Goal: Information Seeking & Learning: Learn about a topic

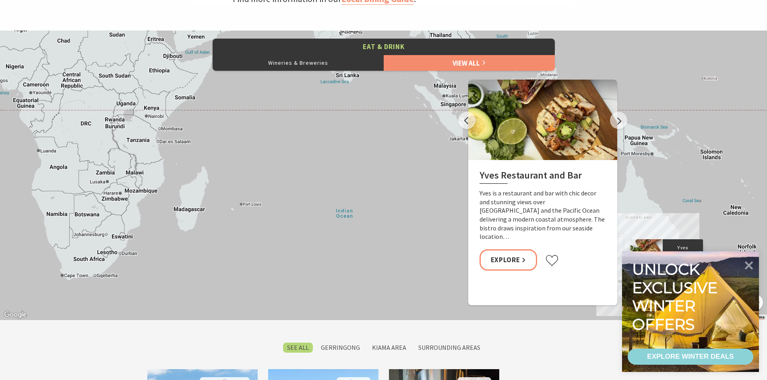
scroll to position [4, 4]
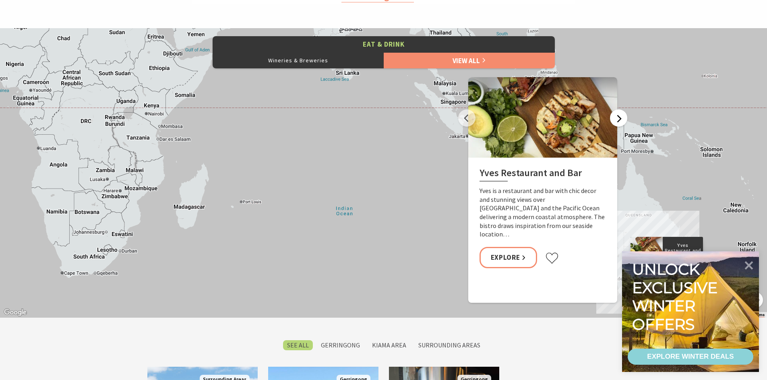
click at [618, 121] on button "Next" at bounding box center [618, 117] width 17 height 17
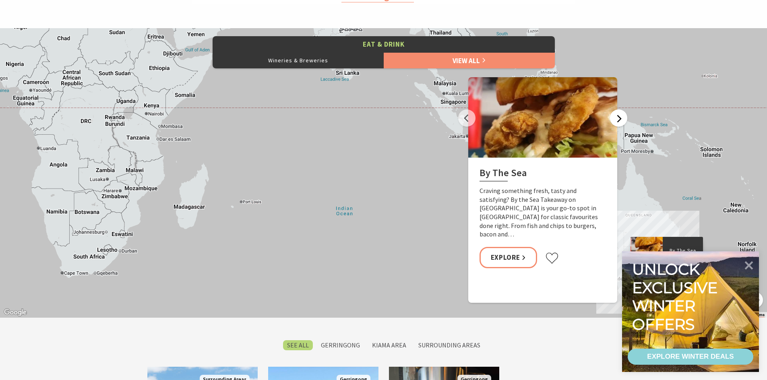
click at [618, 120] on button "Next" at bounding box center [618, 117] width 17 height 17
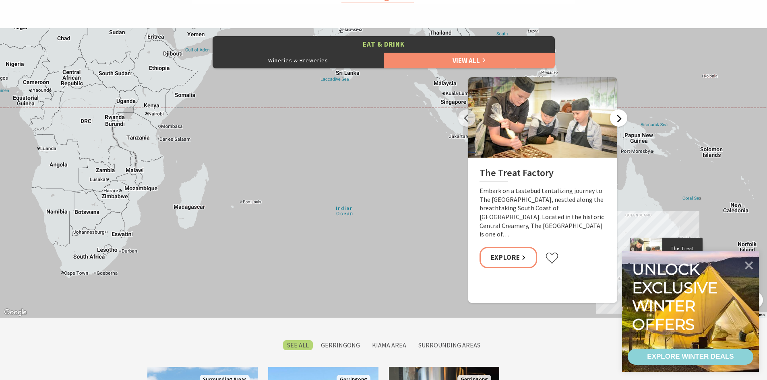
click at [618, 119] on button "Next" at bounding box center [618, 117] width 17 height 17
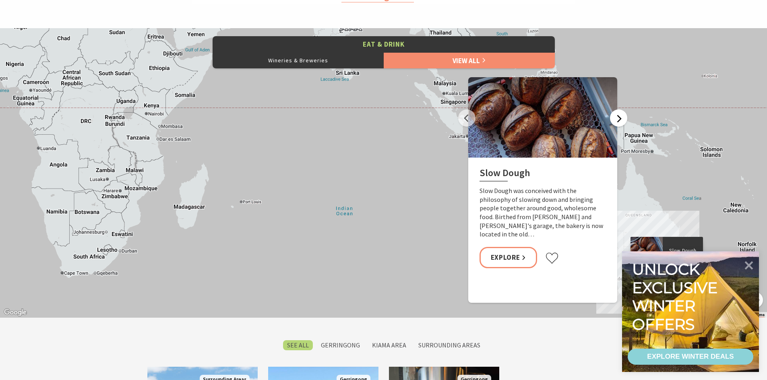
click at [618, 119] on button "Next" at bounding box center [618, 117] width 17 height 17
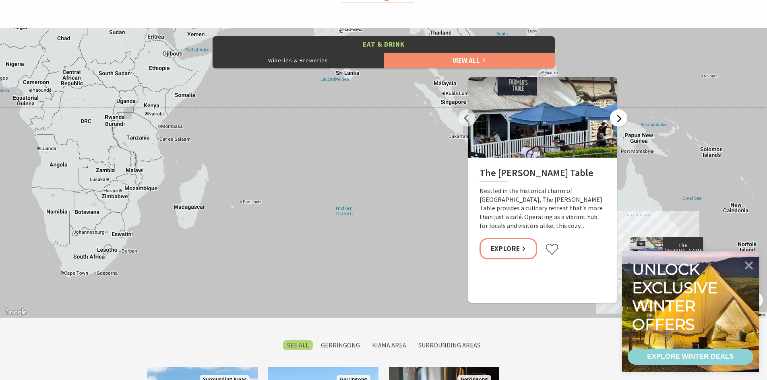
click at [618, 119] on button "Next" at bounding box center [618, 117] width 17 height 17
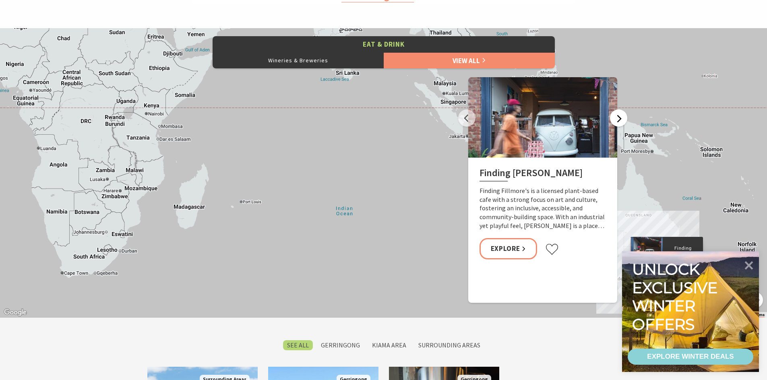
click at [618, 119] on button "Next" at bounding box center [618, 117] width 17 height 17
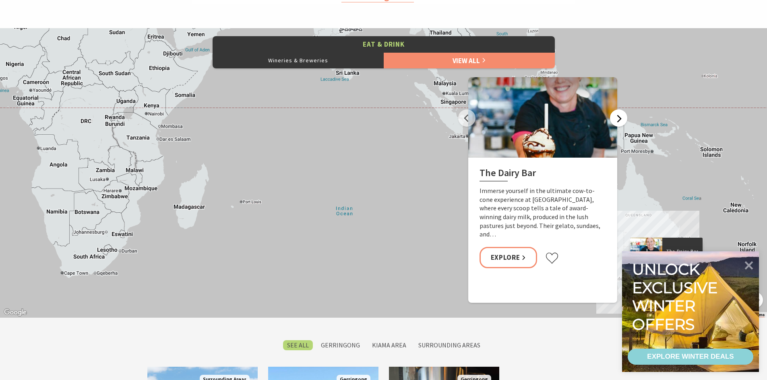
click at [618, 119] on button "Next" at bounding box center [618, 117] width 17 height 17
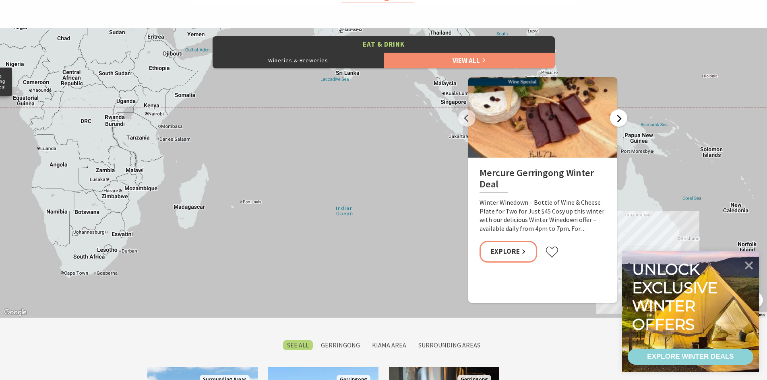
click at [618, 119] on button "Next" at bounding box center [618, 117] width 17 height 17
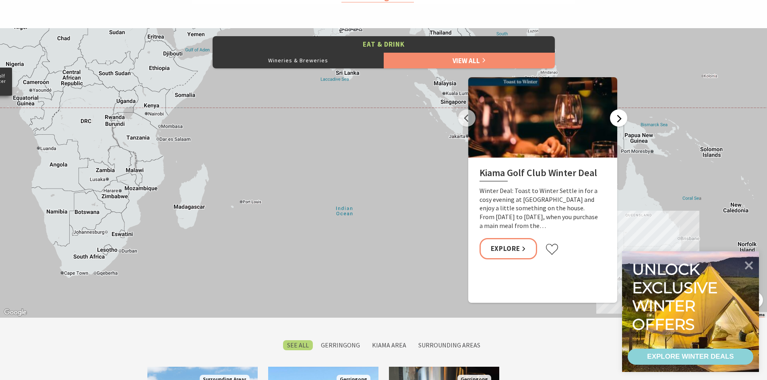
click at [618, 119] on button "Next" at bounding box center [618, 117] width 17 height 17
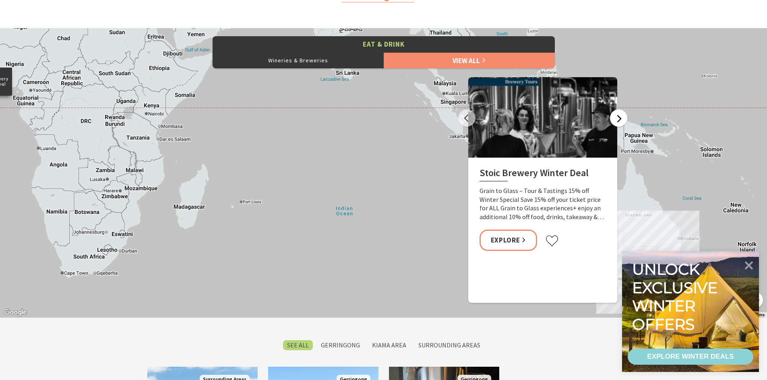
click at [618, 119] on button "Next" at bounding box center [618, 117] width 17 height 17
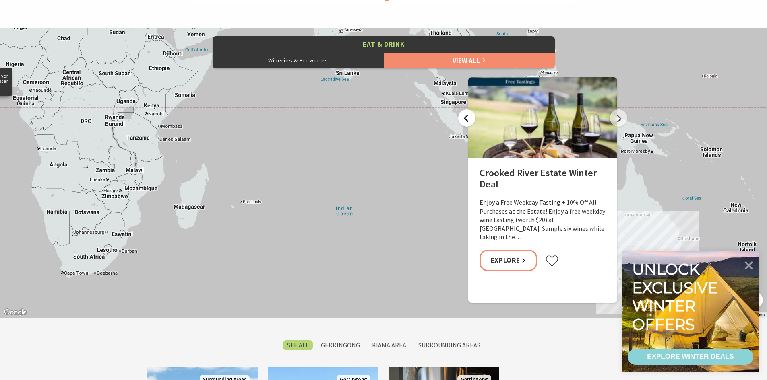
click at [470, 123] on button "Previous" at bounding box center [466, 117] width 17 height 17
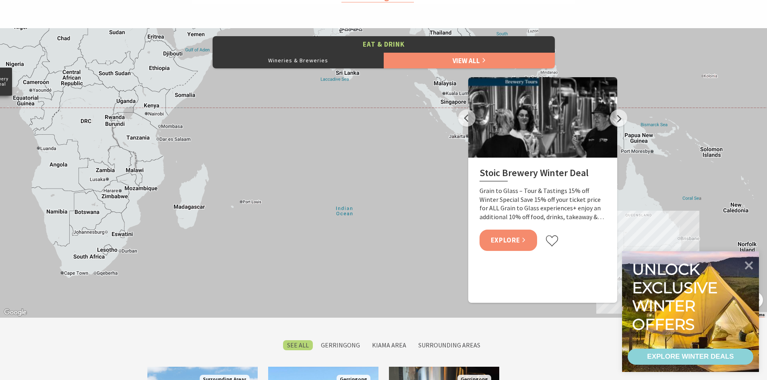
click at [507, 243] on link "Explore" at bounding box center [508, 240] width 58 height 21
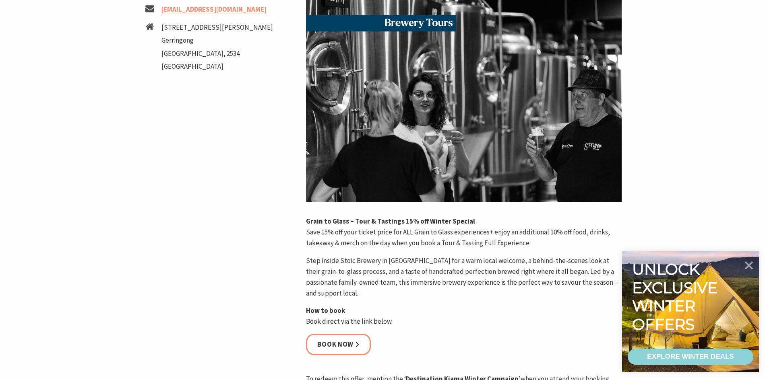
scroll to position [40, 0]
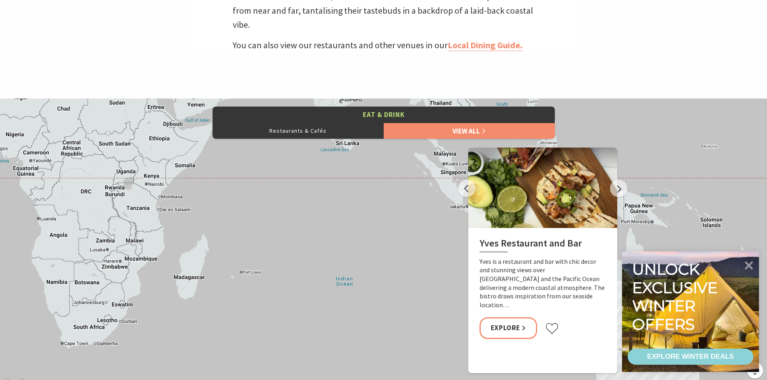
scroll to position [402, 0]
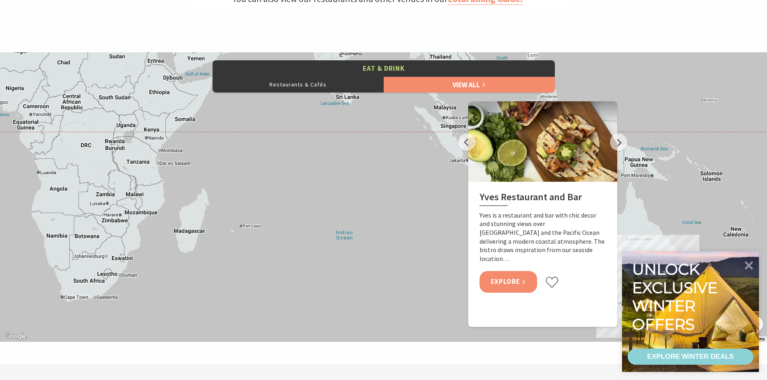
click at [521, 271] on link "Explore" at bounding box center [508, 281] width 58 height 21
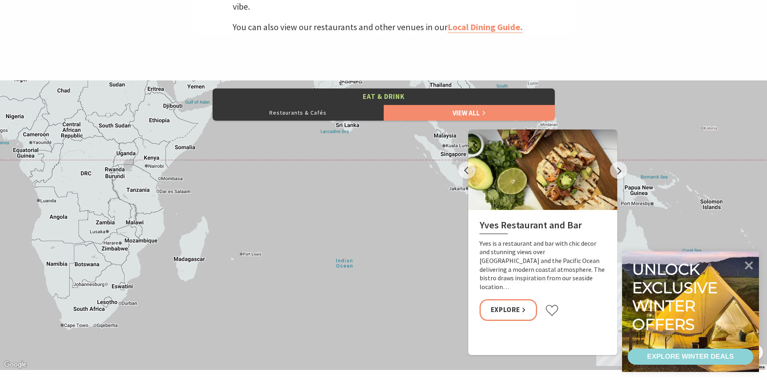
scroll to position [362, 0]
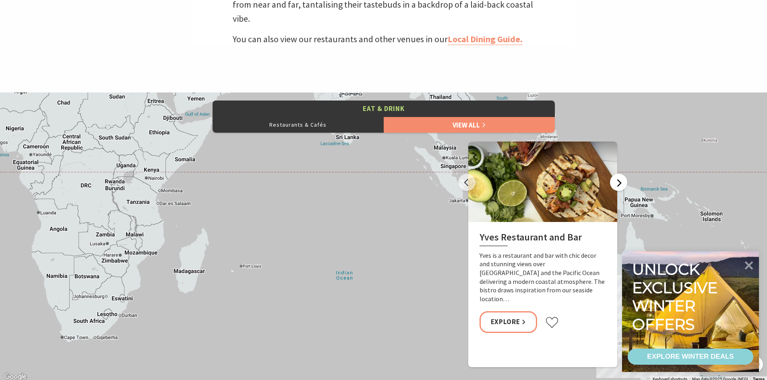
click at [620, 183] on button "Next" at bounding box center [618, 182] width 17 height 17
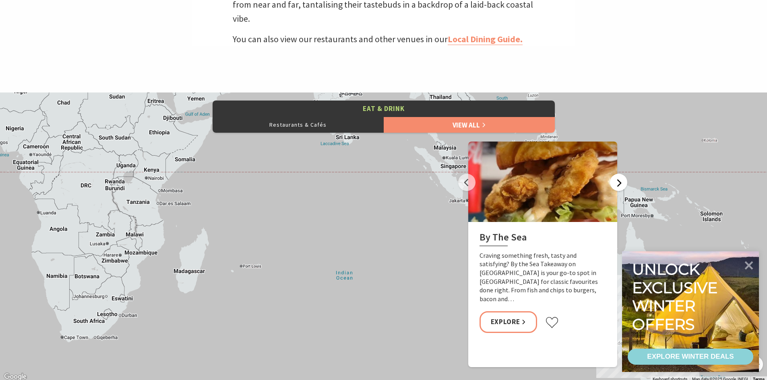
click at [620, 183] on button "Next" at bounding box center [618, 182] width 17 height 17
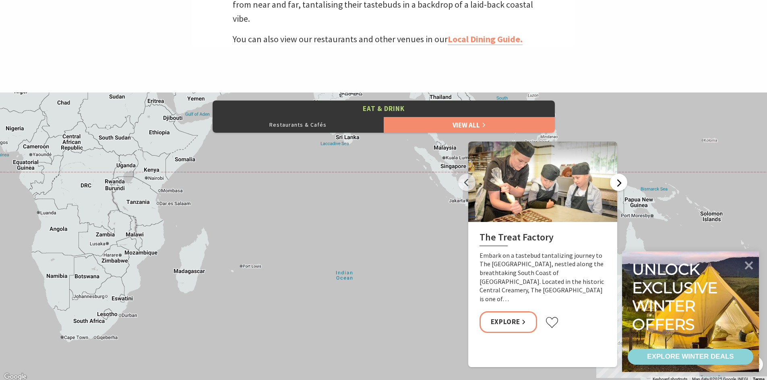
click at [620, 183] on button "Next" at bounding box center [618, 182] width 17 height 17
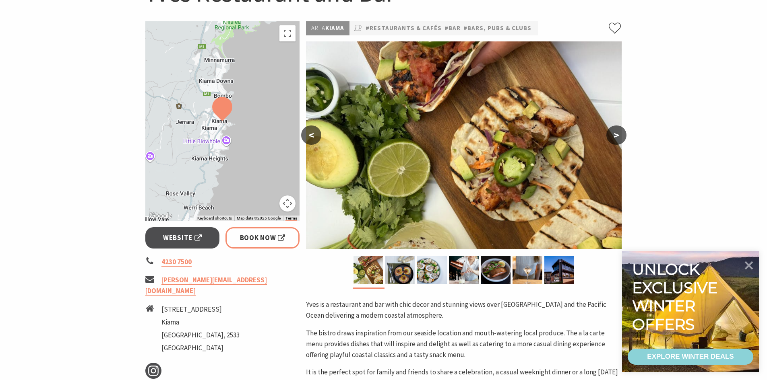
scroll to position [161, 0]
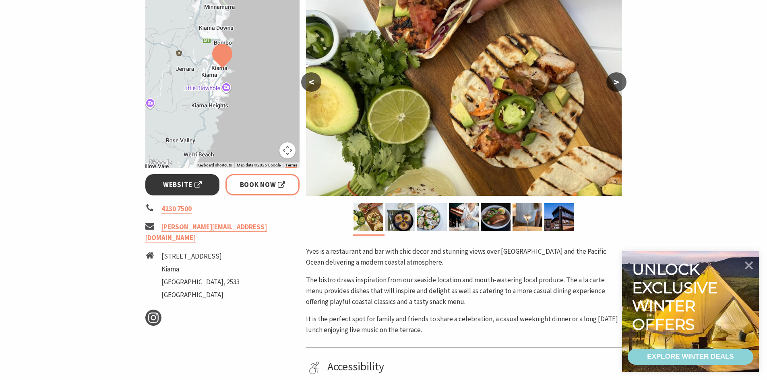
click at [169, 176] on link "Website" at bounding box center [182, 184] width 74 height 21
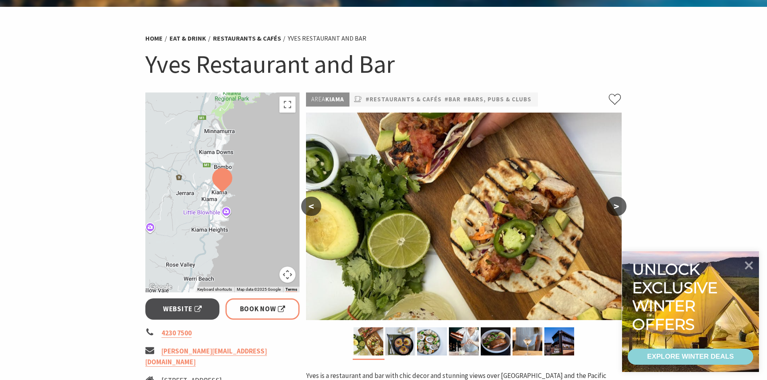
scroll to position [0, 0]
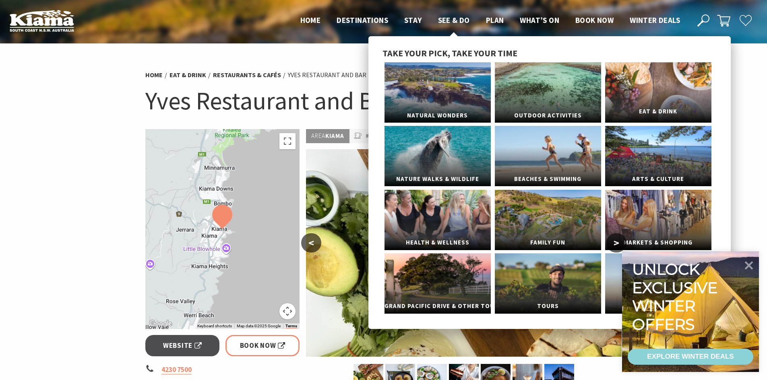
click at [679, 82] on link "Eat & Drink" at bounding box center [658, 92] width 106 height 60
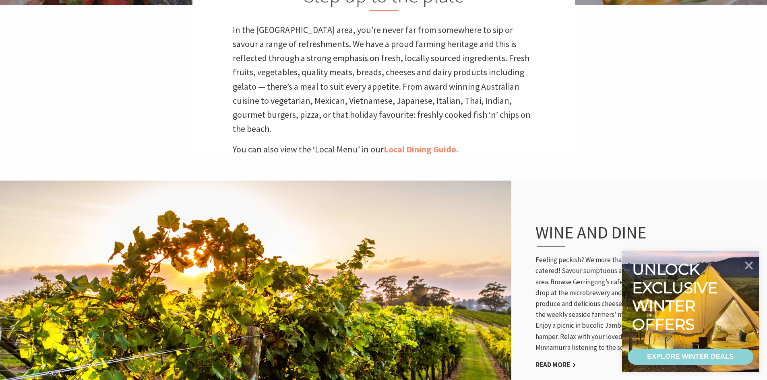
scroll to position [282, 0]
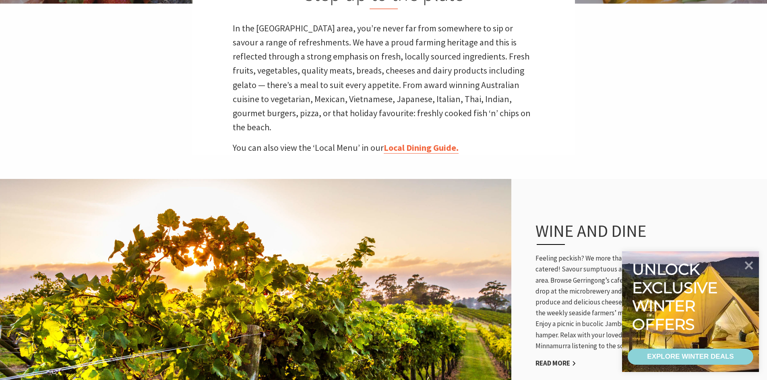
click at [439, 142] on link "Local Dining Guide." at bounding box center [420, 148] width 75 height 12
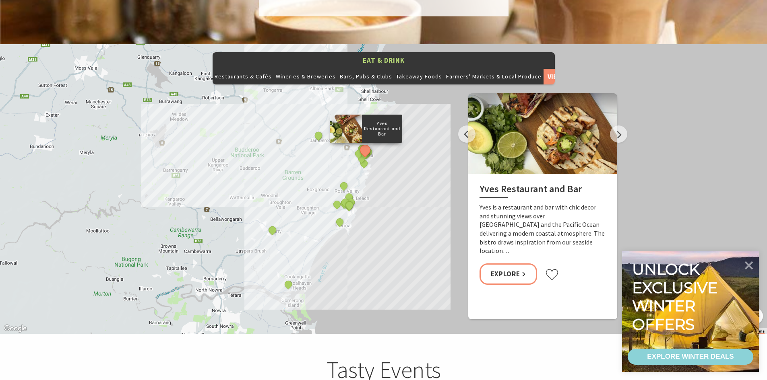
scroll to position [885, 0]
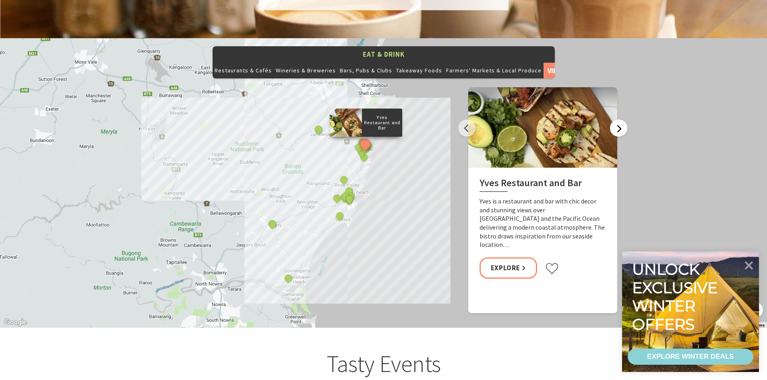
click at [623, 120] on button "Next" at bounding box center [618, 128] width 17 height 17
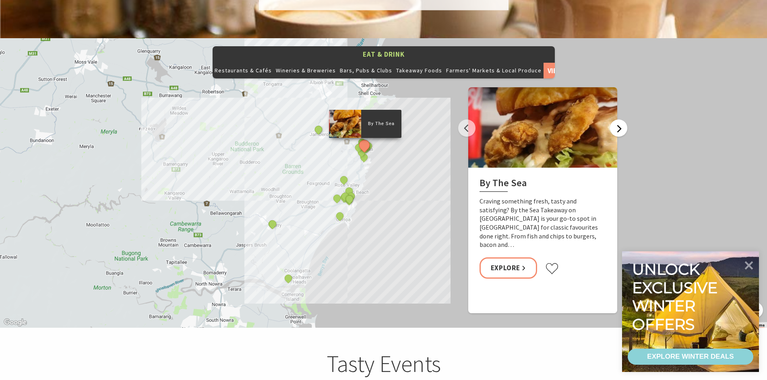
click at [623, 120] on button "Next" at bounding box center [618, 128] width 17 height 17
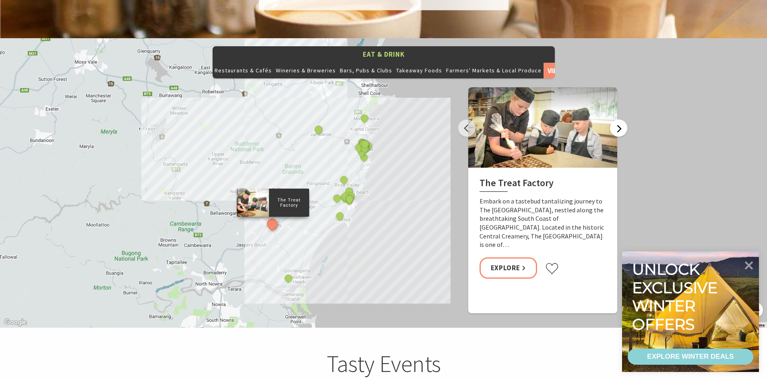
click at [623, 120] on button "Next" at bounding box center [618, 128] width 17 height 17
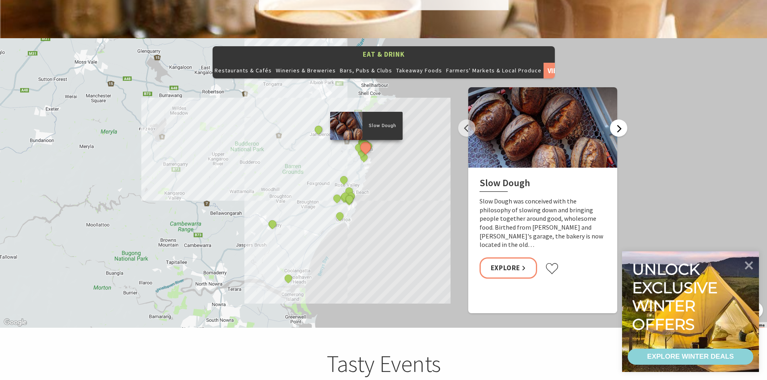
click at [623, 120] on button "Next" at bounding box center [618, 128] width 17 height 17
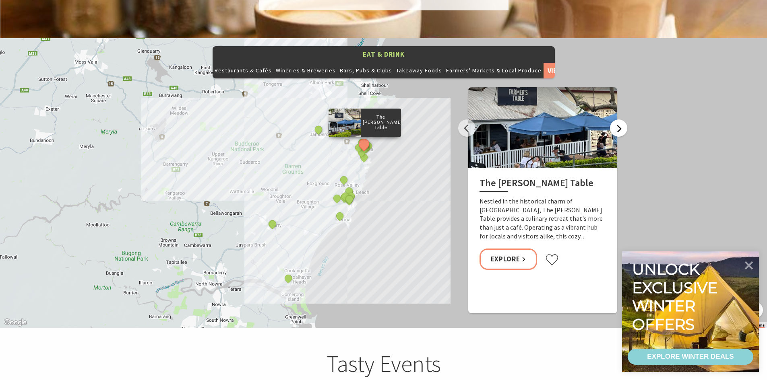
click at [623, 120] on button "Next" at bounding box center [618, 128] width 17 height 17
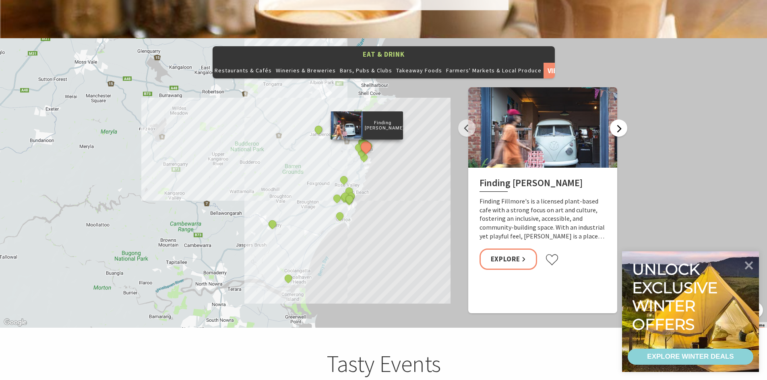
click at [623, 120] on button "Next" at bounding box center [618, 128] width 17 height 17
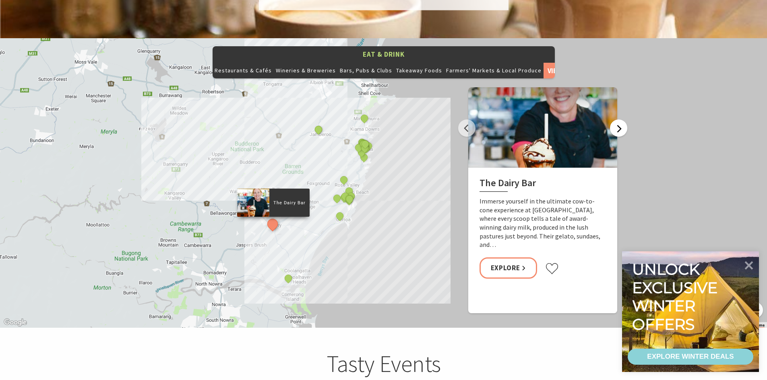
click at [623, 120] on button "Next" at bounding box center [618, 128] width 17 height 17
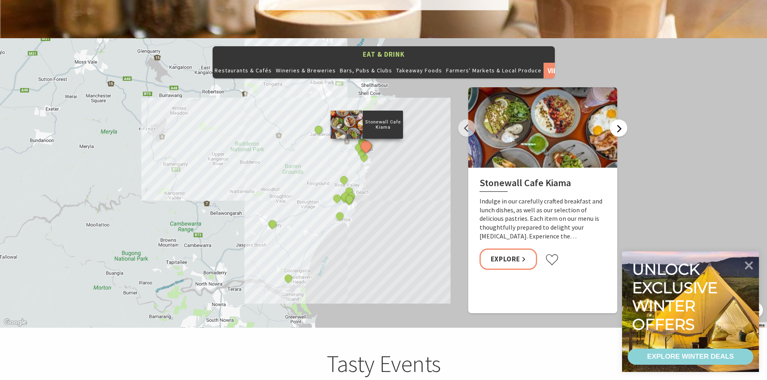
click at [623, 120] on button "Next" at bounding box center [618, 128] width 17 height 17
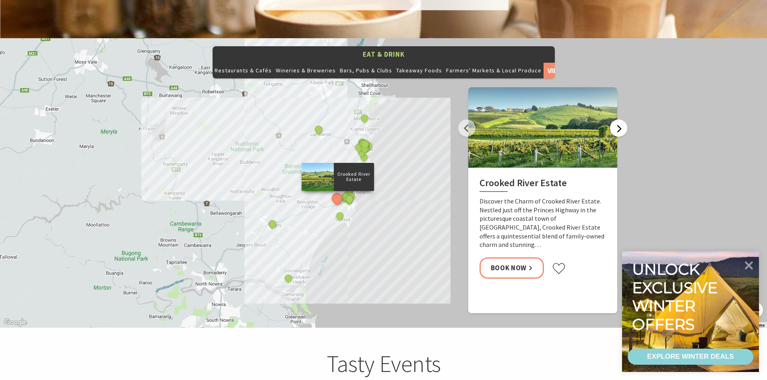
click at [612, 120] on button "Next" at bounding box center [618, 128] width 17 height 17
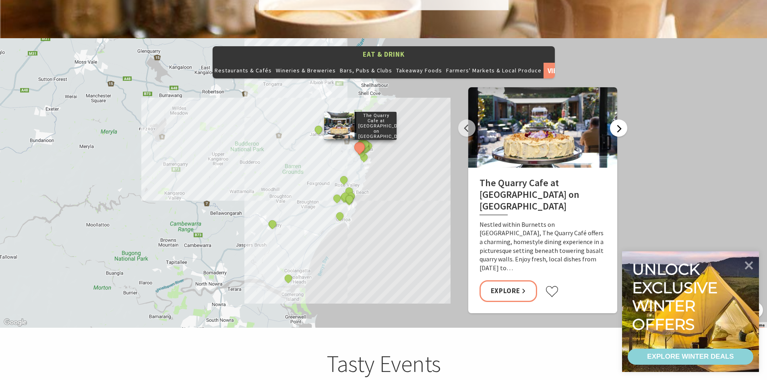
click at [620, 120] on button "Next" at bounding box center [618, 128] width 17 height 17
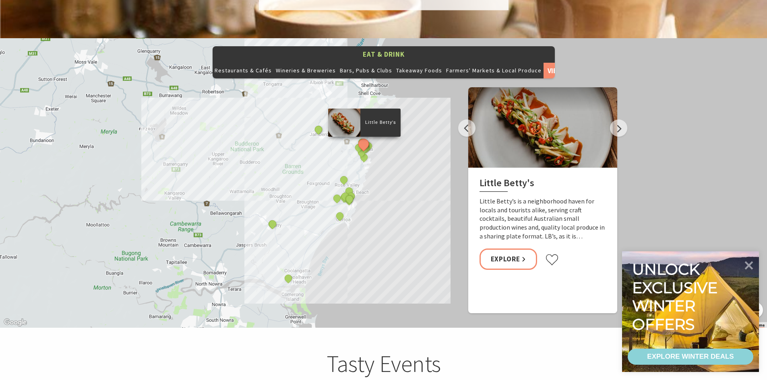
click at [507, 177] on h2 "Little Betty's" at bounding box center [542, 184] width 126 height 14
click at [524, 249] on link "Explore" at bounding box center [508, 259] width 58 height 21
click at [620, 120] on button "Next" at bounding box center [618, 128] width 17 height 17
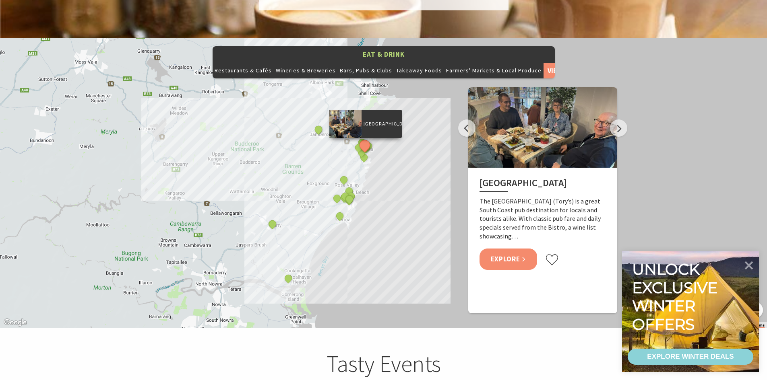
click at [512, 249] on link "Explore" at bounding box center [508, 259] width 58 height 21
click at [619, 120] on button "Next" at bounding box center [618, 128] width 17 height 17
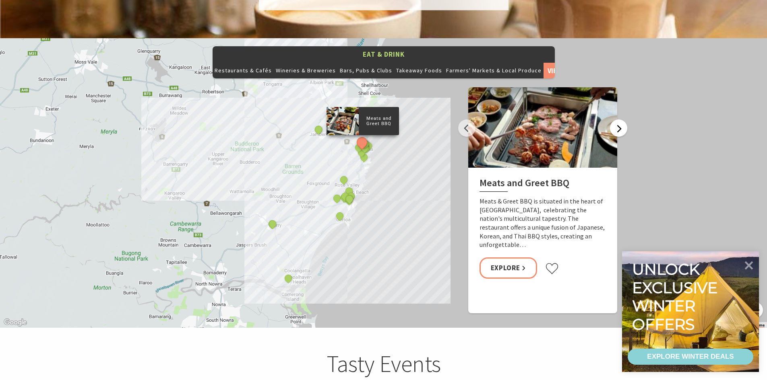
click at [619, 120] on button "Next" at bounding box center [618, 128] width 17 height 17
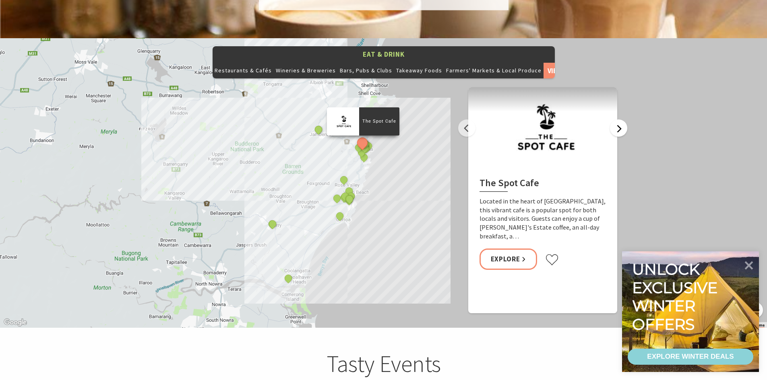
click at [619, 120] on button "Next" at bounding box center [618, 128] width 17 height 17
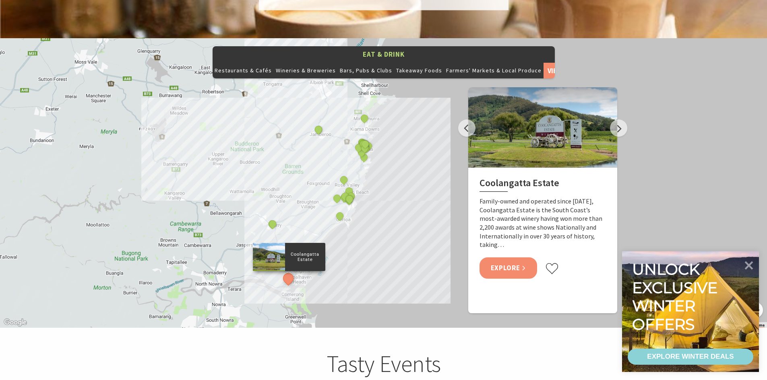
click at [521, 258] on link "Explore" at bounding box center [508, 268] width 58 height 21
click at [616, 120] on button "Next" at bounding box center [618, 128] width 17 height 17
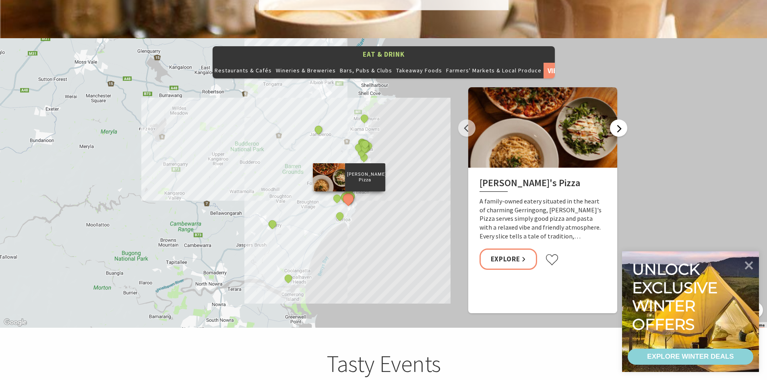
click at [617, 120] on button "Next" at bounding box center [618, 128] width 17 height 17
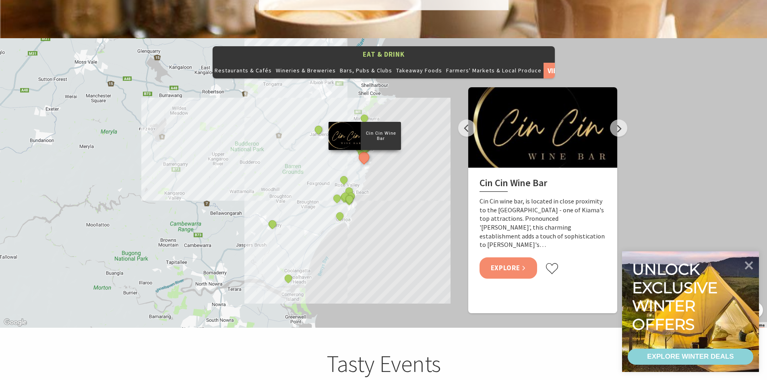
click at [526, 258] on link "Explore" at bounding box center [508, 268] width 58 height 21
click at [621, 120] on button "Next" at bounding box center [618, 128] width 17 height 17
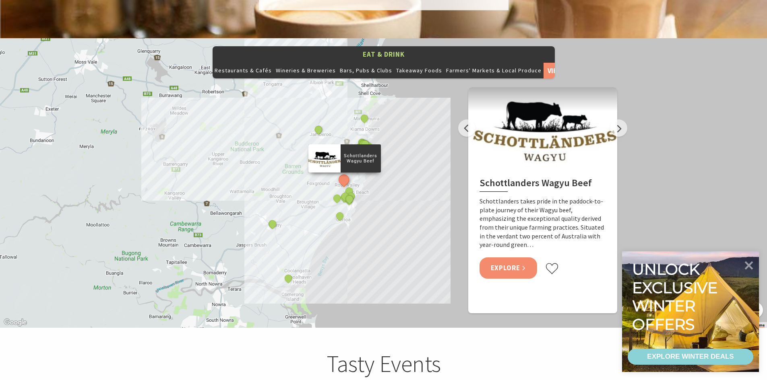
click at [515, 258] on link "Explore" at bounding box center [508, 268] width 58 height 21
click at [614, 120] on button "Next" at bounding box center [618, 128] width 17 height 17
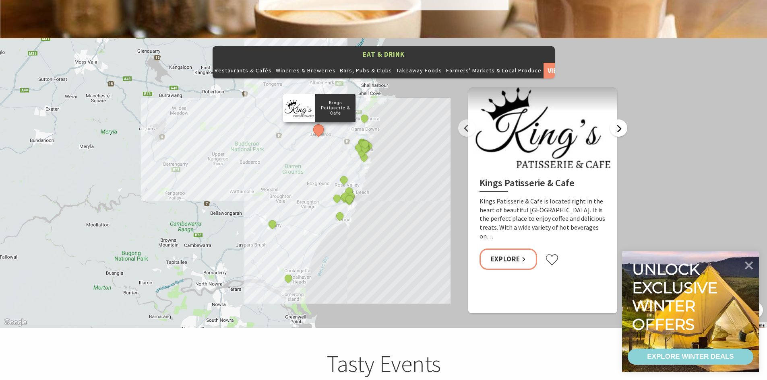
click at [614, 120] on button "Next" at bounding box center [618, 128] width 17 height 17
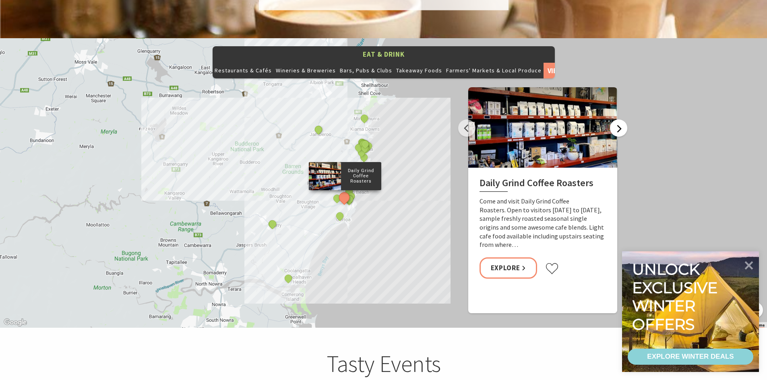
click at [614, 120] on button "Next" at bounding box center [618, 128] width 17 height 17
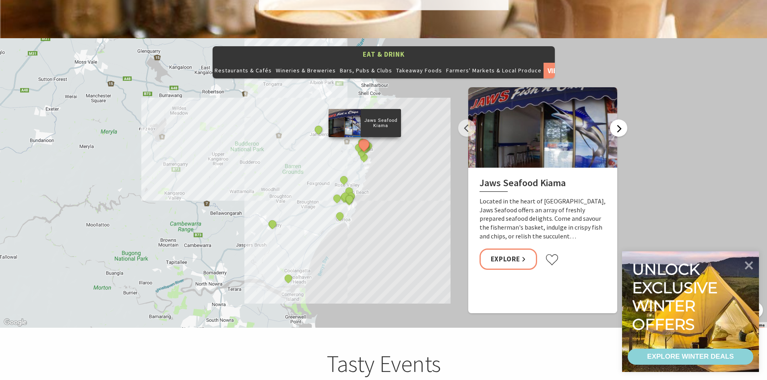
click at [616, 120] on button "Next" at bounding box center [618, 128] width 17 height 17
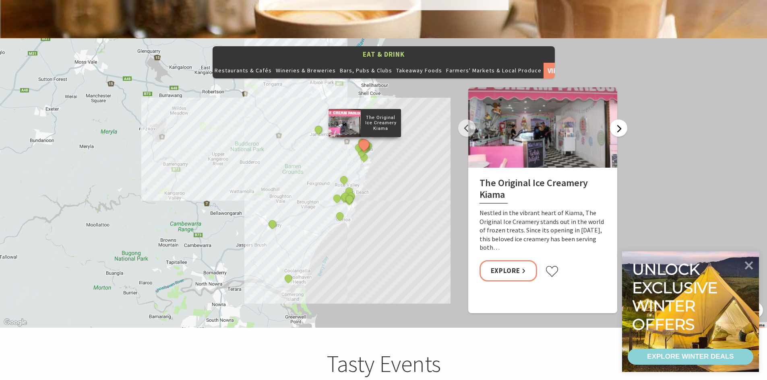
click at [616, 120] on button "Next" at bounding box center [618, 128] width 17 height 17
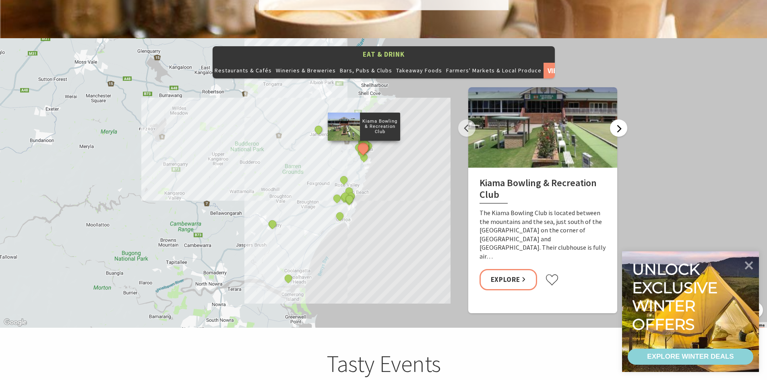
click at [616, 120] on button "Next" at bounding box center [618, 128] width 17 height 17
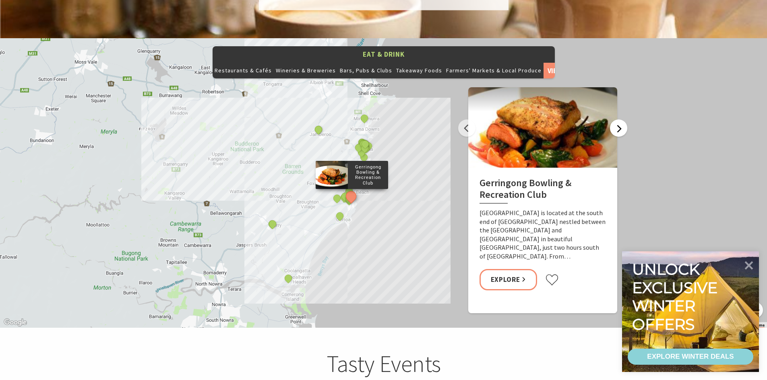
click at [616, 120] on button "Next" at bounding box center [618, 128] width 17 height 17
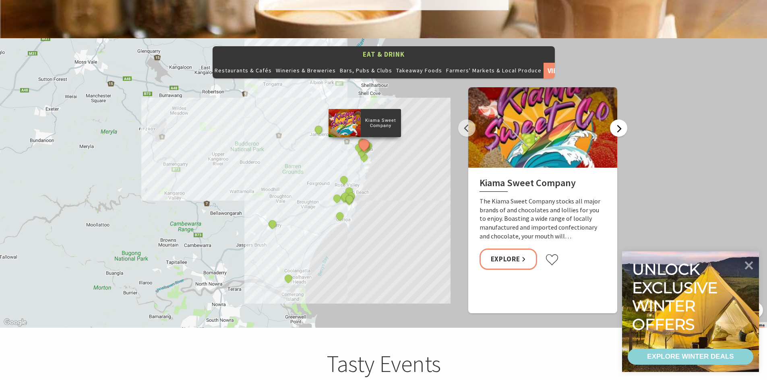
click at [616, 120] on button "Next" at bounding box center [618, 128] width 17 height 17
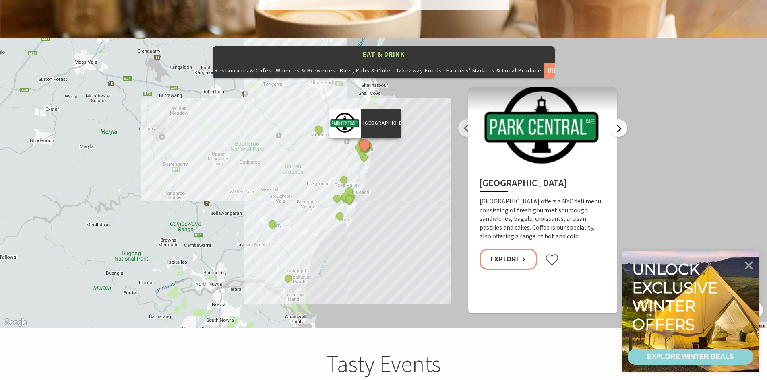
click at [617, 120] on button "Next" at bounding box center [618, 128] width 17 height 17
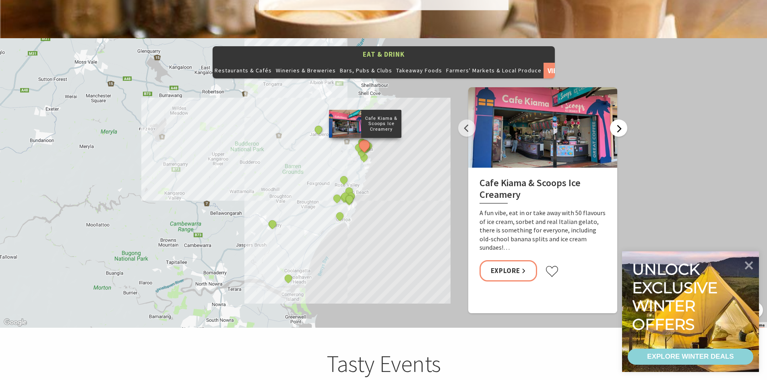
click at [617, 120] on button "Next" at bounding box center [618, 128] width 17 height 17
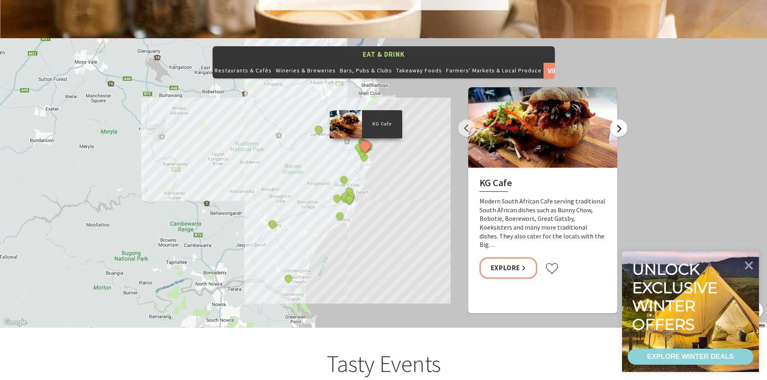
click at [617, 120] on button "Next" at bounding box center [618, 128] width 17 height 17
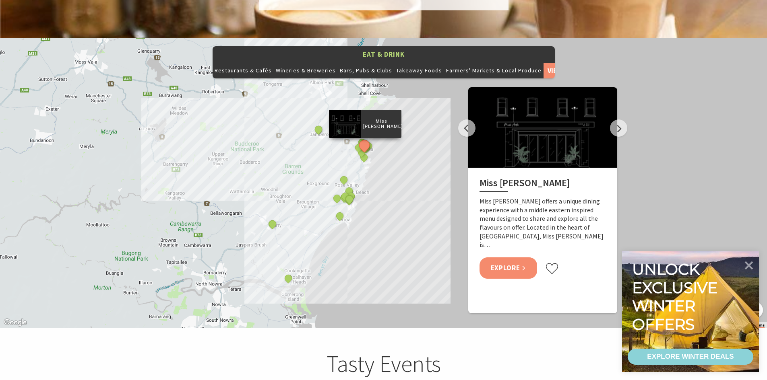
click at [515, 258] on link "Explore" at bounding box center [508, 268] width 58 height 21
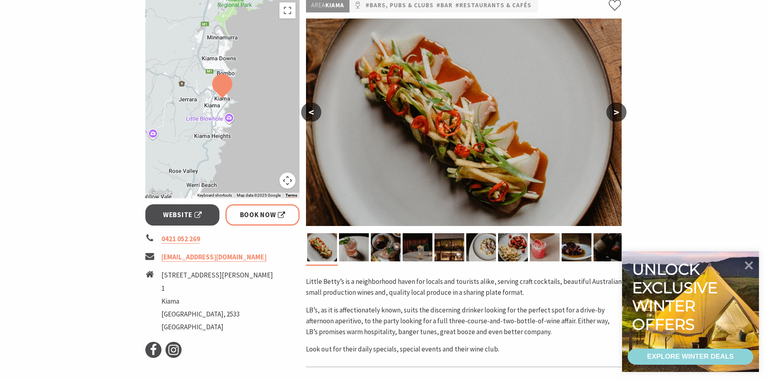
scroll to position [121, 0]
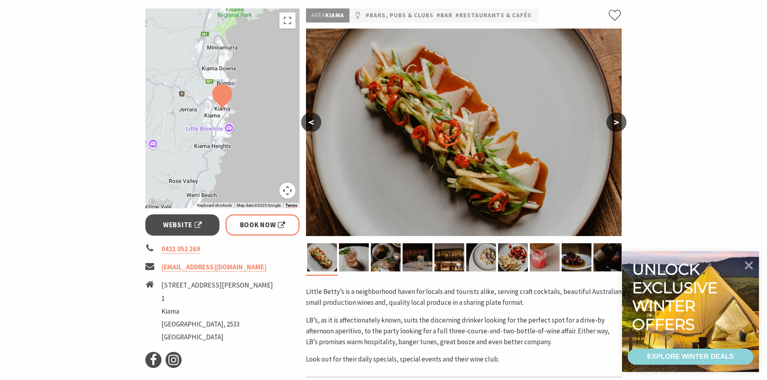
click at [615, 125] on button ">" at bounding box center [616, 122] width 20 height 19
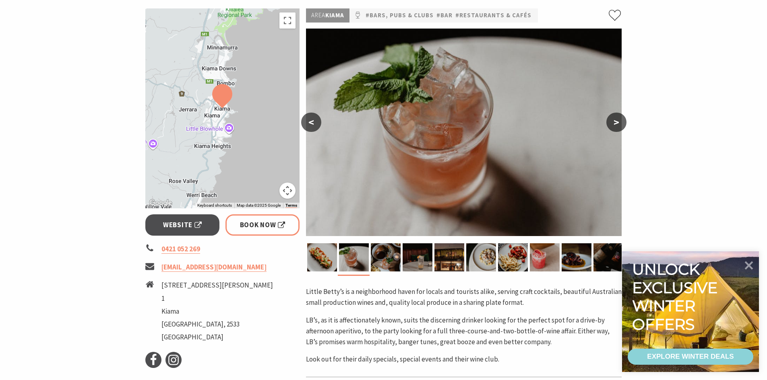
click at [615, 125] on button ">" at bounding box center [616, 122] width 20 height 19
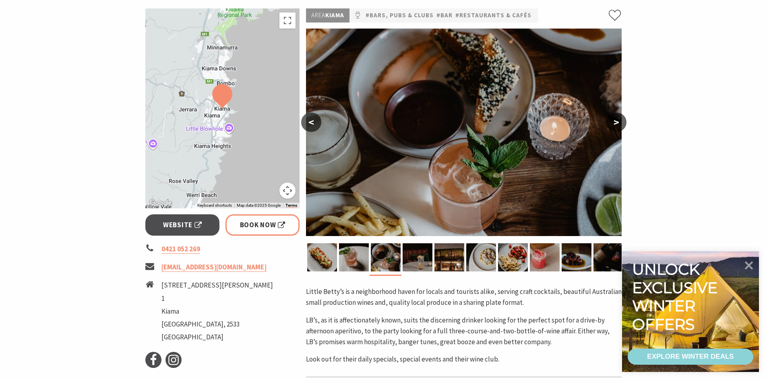
click at [615, 125] on button ">" at bounding box center [616, 122] width 20 height 19
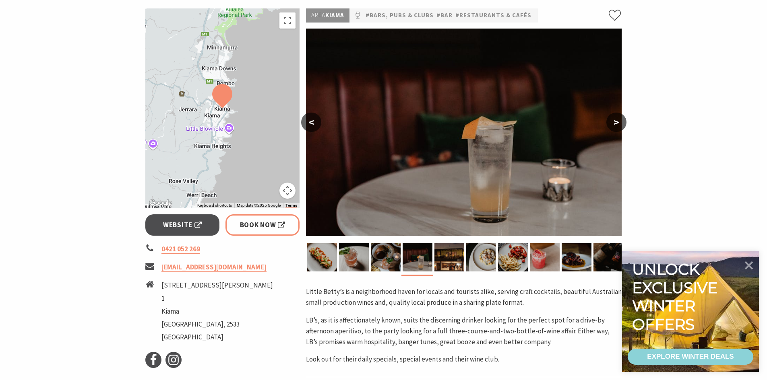
click at [615, 125] on button ">" at bounding box center [616, 122] width 20 height 19
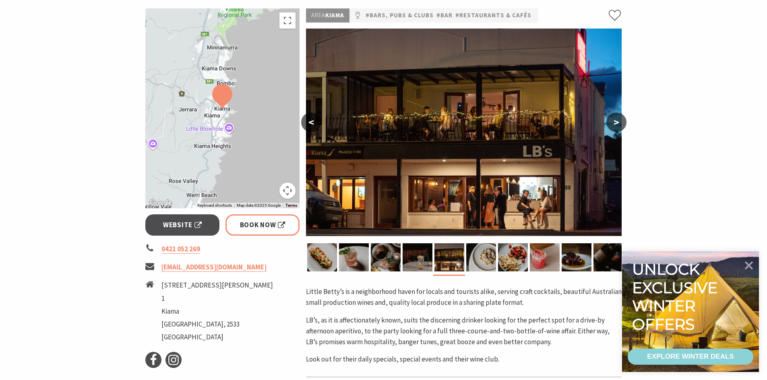
click at [615, 125] on button ">" at bounding box center [616, 122] width 20 height 19
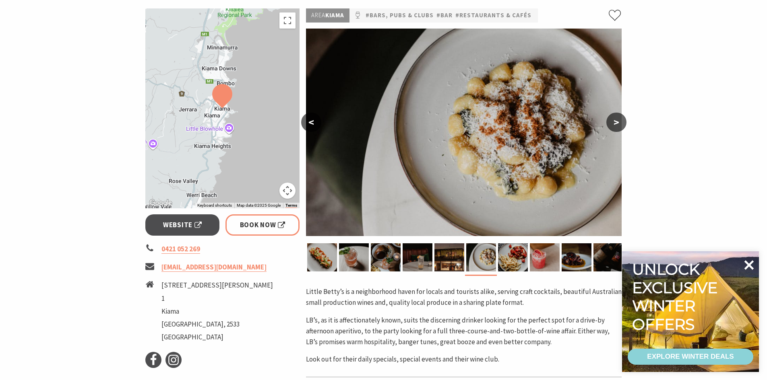
click at [751, 266] on icon at bounding box center [748, 265] width 19 height 19
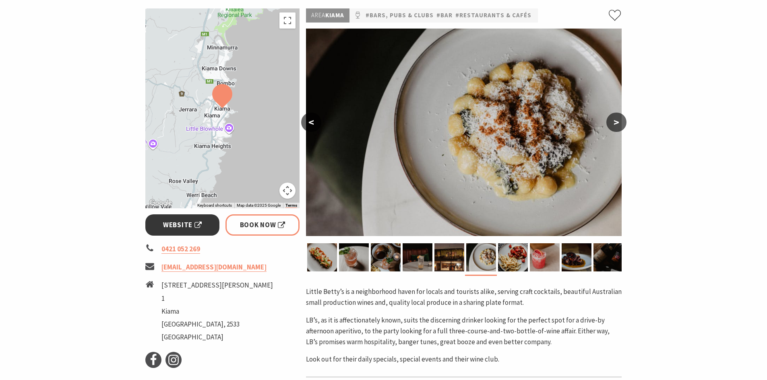
click at [172, 227] on span "Website" at bounding box center [182, 225] width 39 height 11
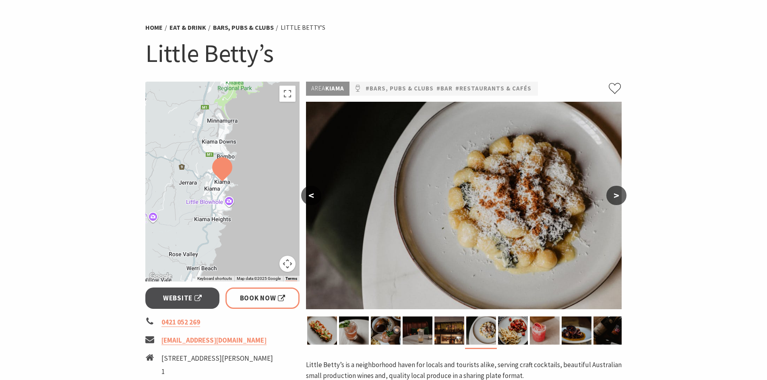
scroll to position [40, 0]
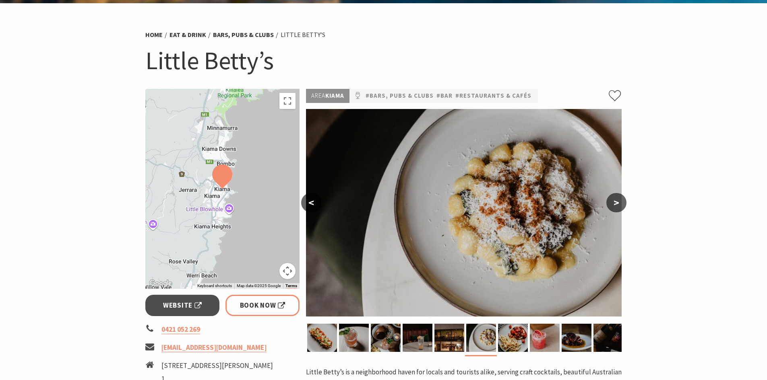
click at [620, 200] on button ">" at bounding box center [616, 202] width 20 height 19
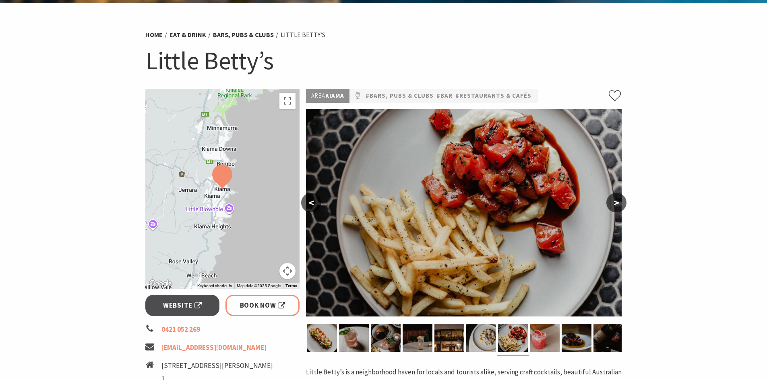
click at [620, 202] on button ">" at bounding box center [616, 202] width 20 height 19
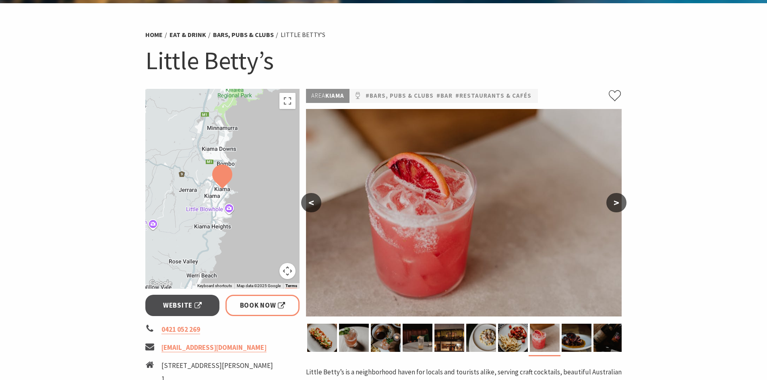
scroll to position [80, 0]
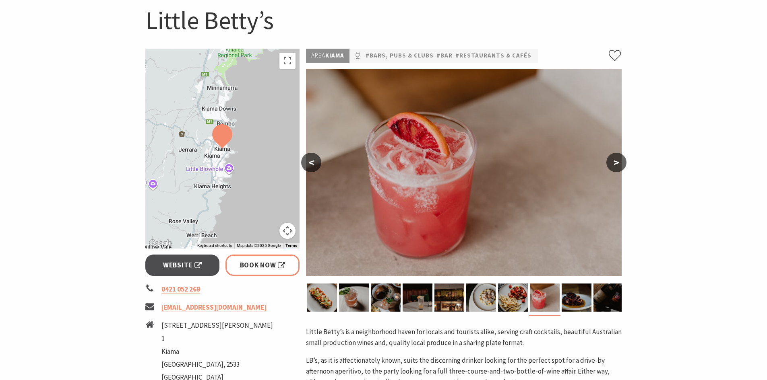
click at [618, 160] on button ">" at bounding box center [616, 162] width 20 height 19
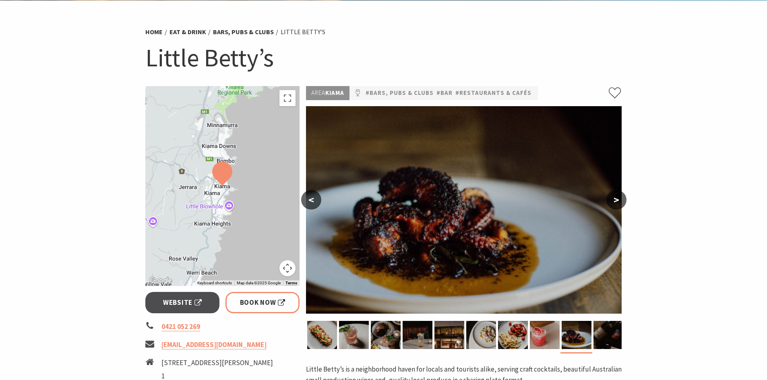
scroll to position [0, 0]
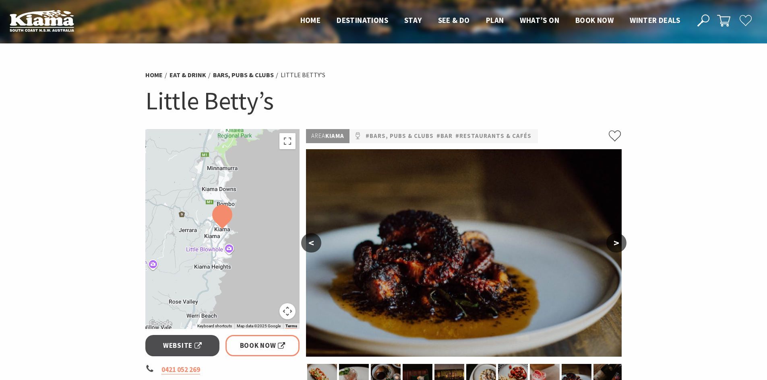
click at [618, 243] on button ">" at bounding box center [616, 242] width 20 height 19
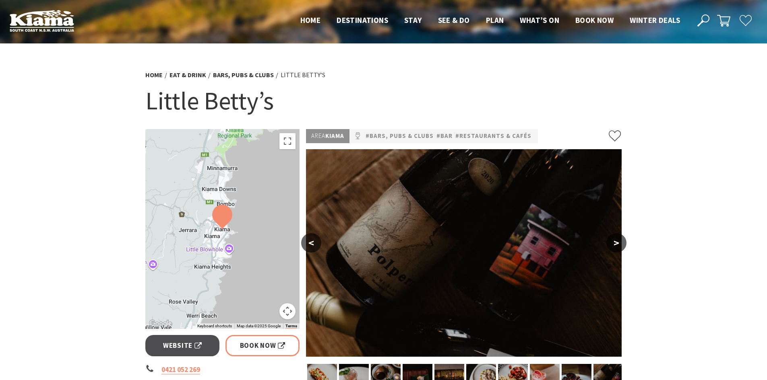
click at [618, 242] on button ">" at bounding box center [616, 242] width 20 height 19
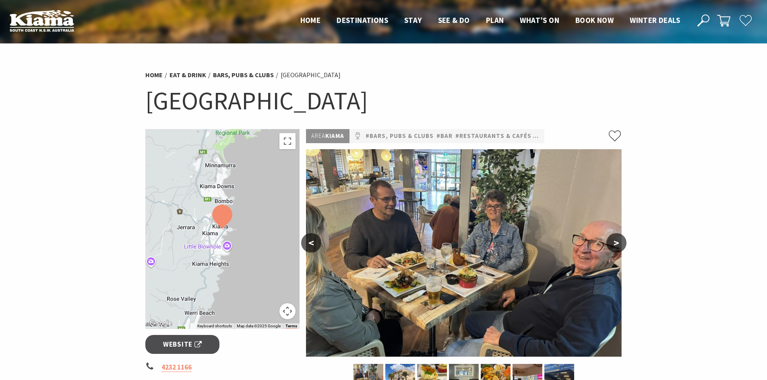
click at [622, 238] on button ">" at bounding box center [616, 242] width 20 height 19
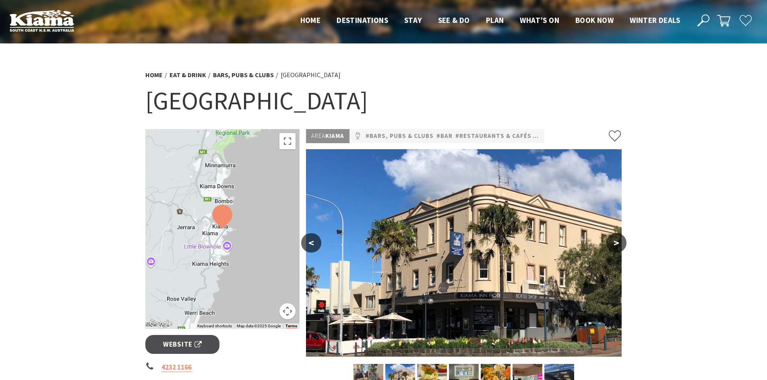
click at [613, 241] on button ">" at bounding box center [616, 242] width 20 height 19
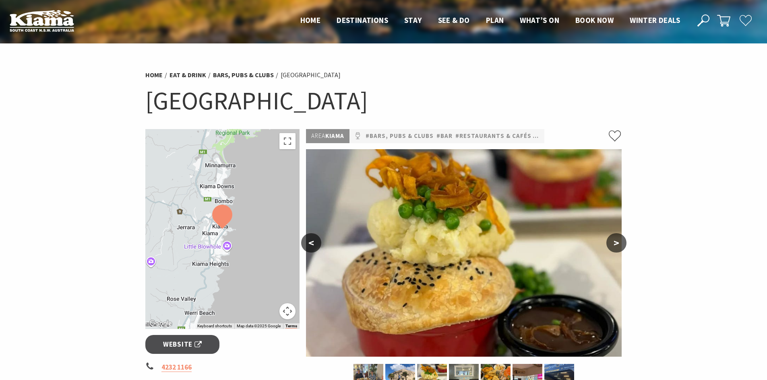
click at [613, 241] on button ">" at bounding box center [616, 242] width 20 height 19
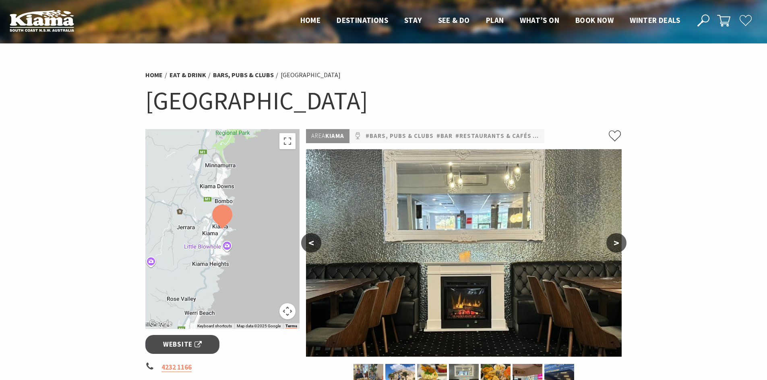
click at [614, 241] on button ">" at bounding box center [616, 242] width 20 height 19
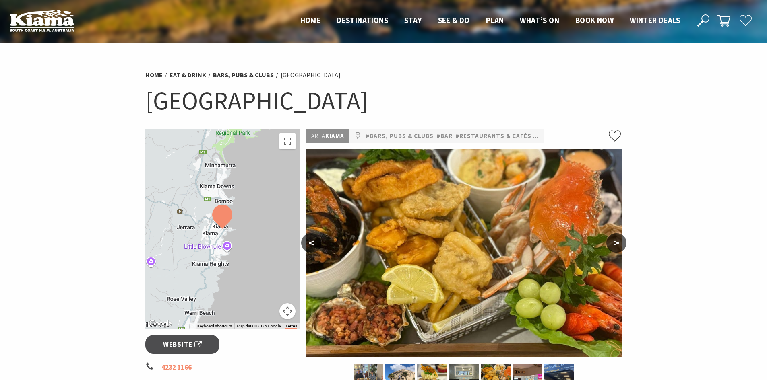
click at [614, 241] on button ">" at bounding box center [616, 242] width 20 height 19
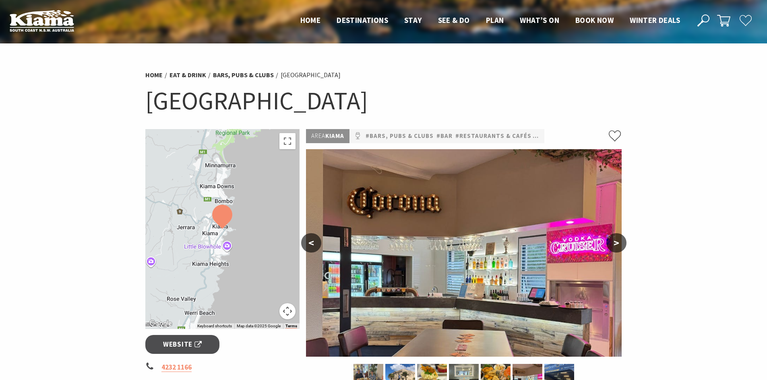
click at [614, 241] on button ">" at bounding box center [616, 242] width 20 height 19
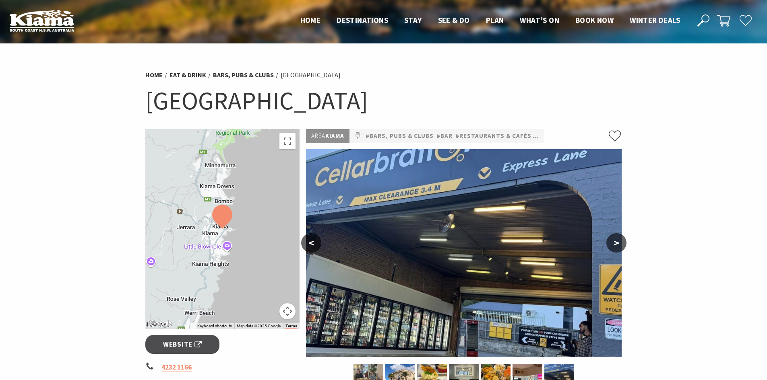
click at [619, 247] on button ">" at bounding box center [616, 242] width 20 height 19
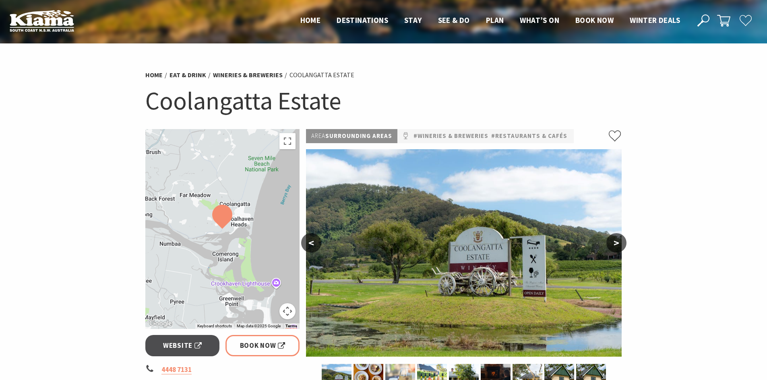
click at [615, 245] on button ">" at bounding box center [616, 242] width 20 height 19
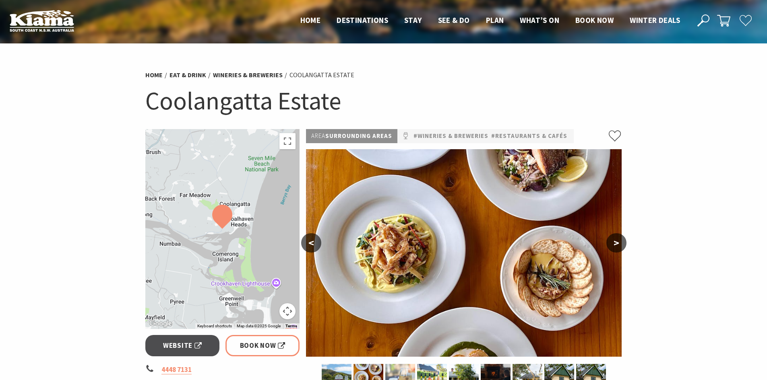
click at [615, 245] on button ">" at bounding box center [616, 242] width 20 height 19
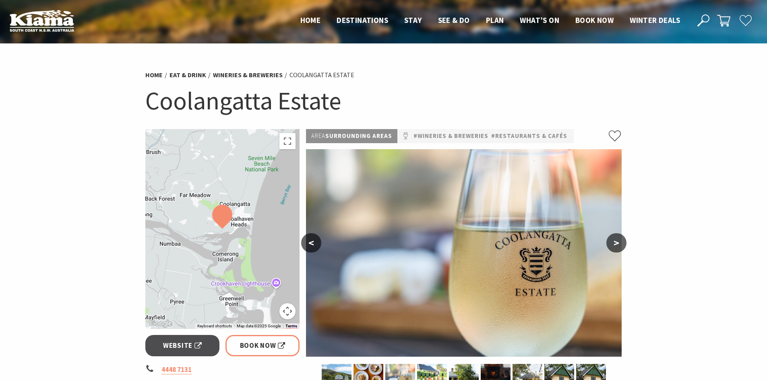
click at [615, 245] on button ">" at bounding box center [616, 242] width 20 height 19
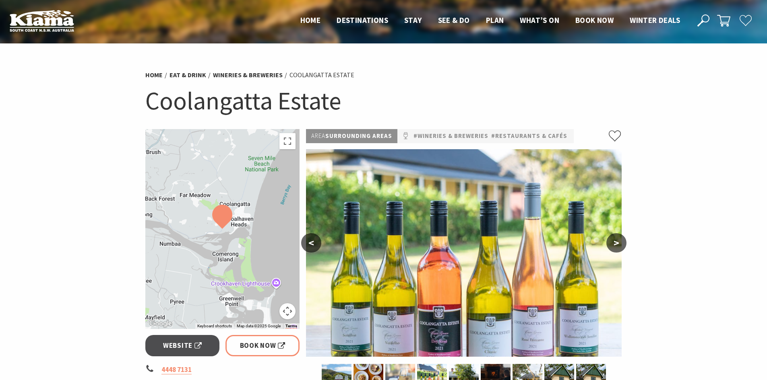
click at [615, 245] on button ">" at bounding box center [616, 242] width 20 height 19
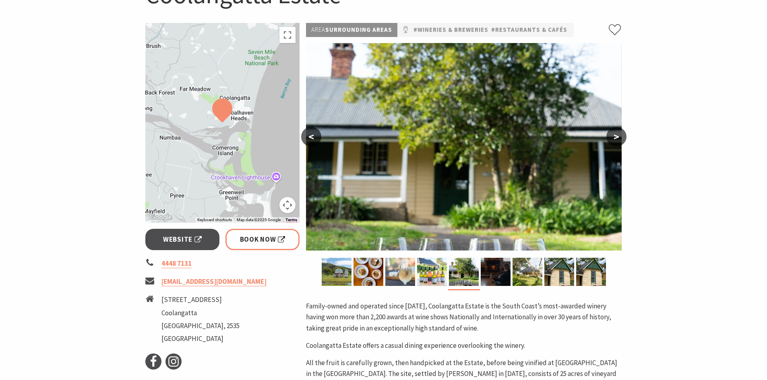
scroll to position [121, 0]
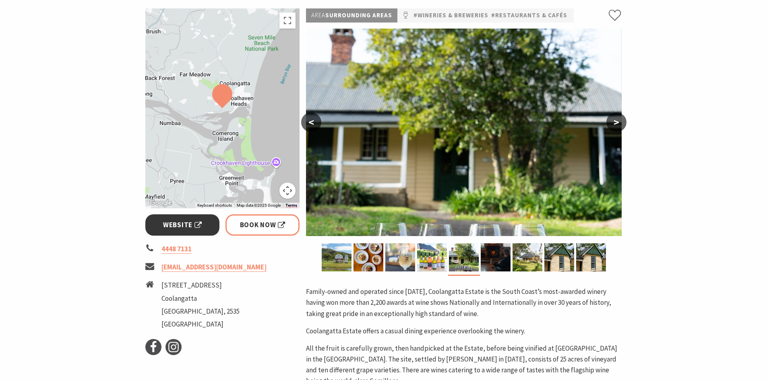
click at [199, 227] on span "Website" at bounding box center [182, 225] width 39 height 11
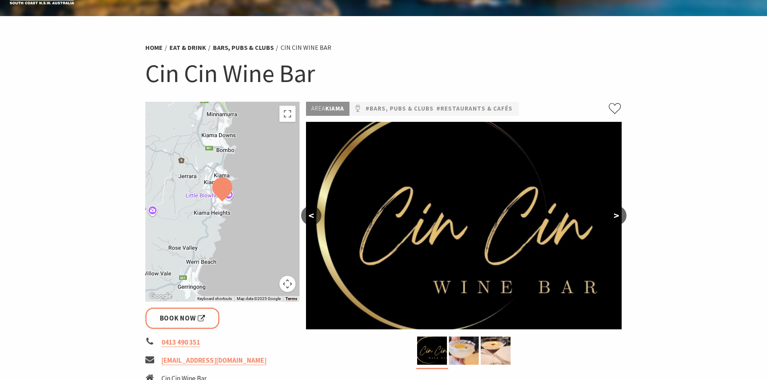
scroll to position [40, 0]
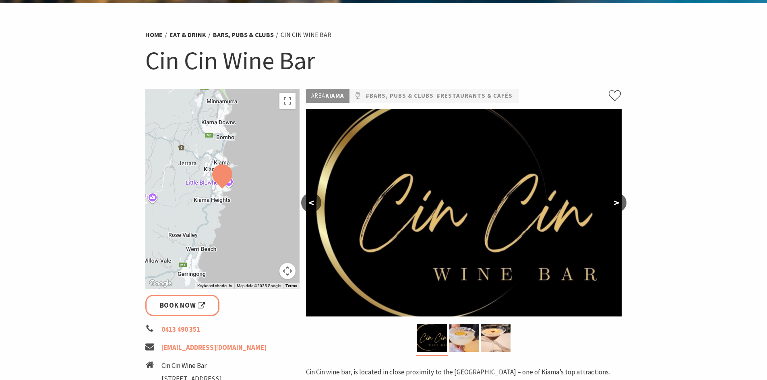
click at [619, 198] on button ">" at bounding box center [616, 202] width 20 height 19
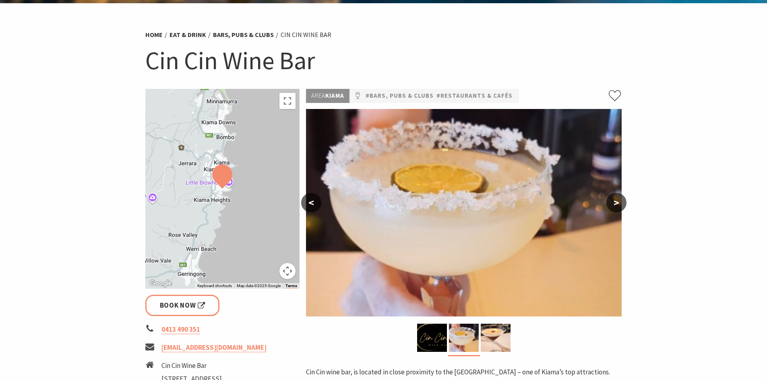
click at [619, 198] on button ">" at bounding box center [616, 202] width 20 height 19
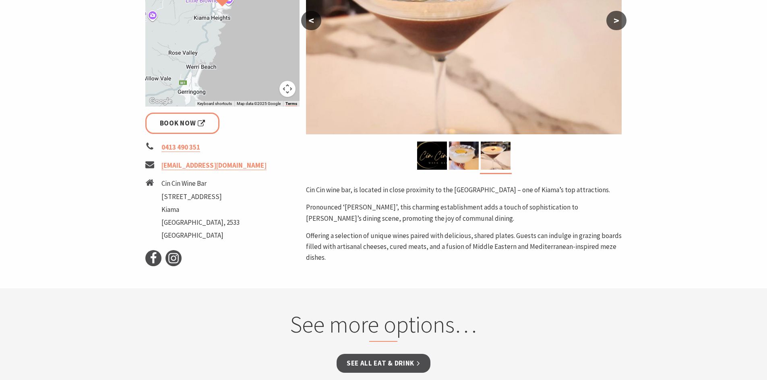
scroll to position [201, 0]
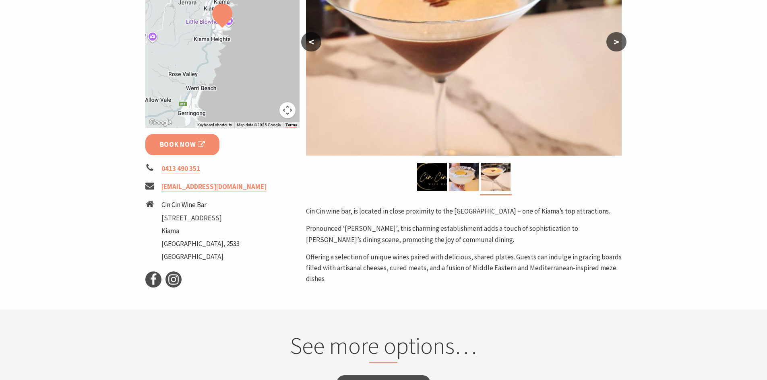
click at [194, 144] on span "Book Now" at bounding box center [182, 144] width 45 height 11
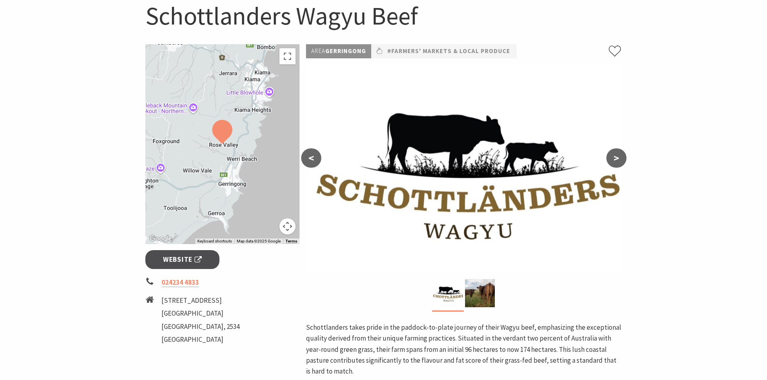
scroll to position [121, 0]
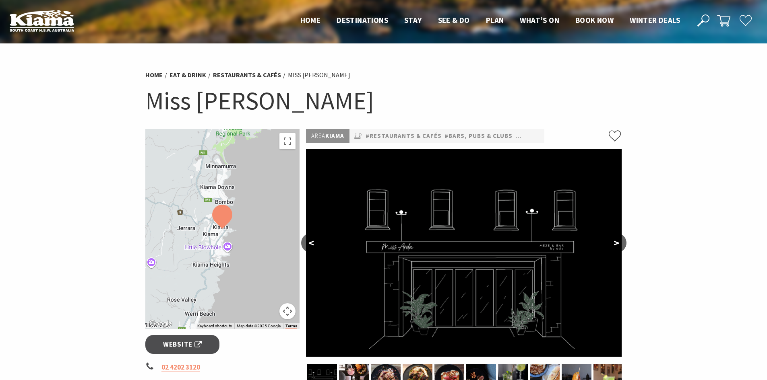
click at [611, 241] on button ">" at bounding box center [616, 242] width 20 height 19
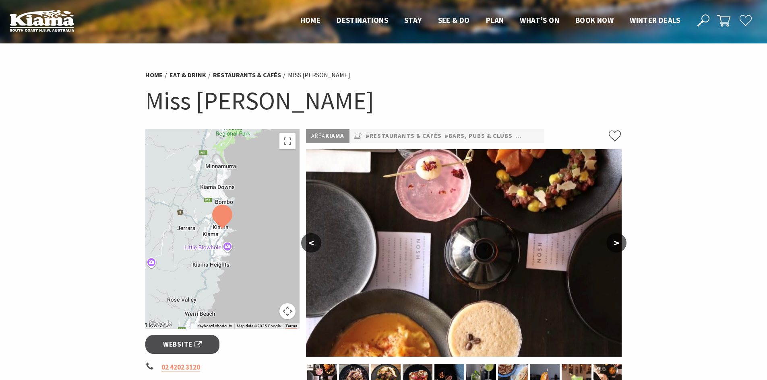
click at [612, 241] on button ">" at bounding box center [616, 242] width 20 height 19
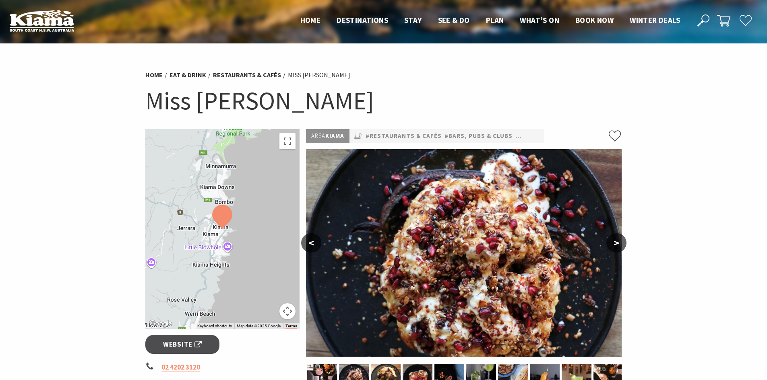
click at [612, 241] on button ">" at bounding box center [616, 242] width 20 height 19
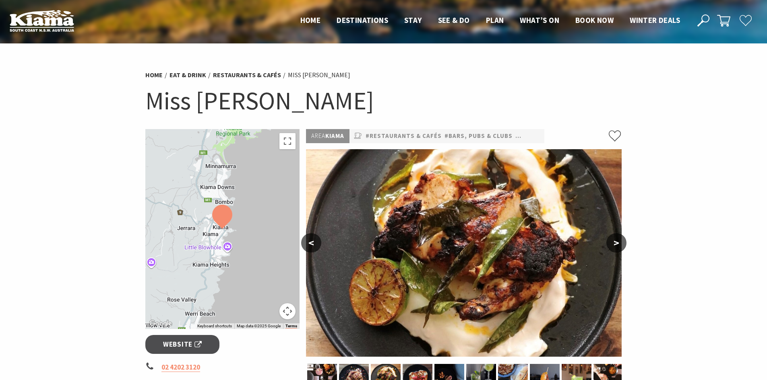
click at [612, 241] on button ">" at bounding box center [616, 242] width 20 height 19
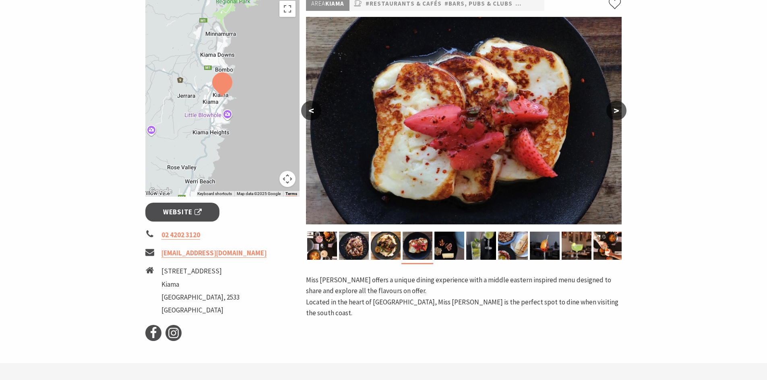
scroll to position [121, 0]
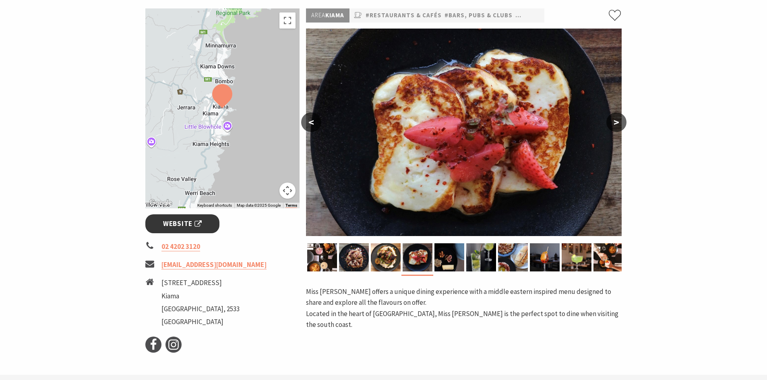
click at [190, 222] on span "Website" at bounding box center [182, 224] width 39 height 11
